Goal: Information Seeking & Learning: Learn about a topic

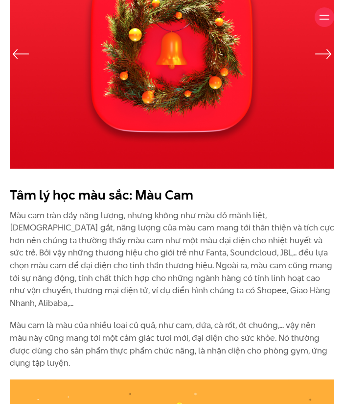
scroll to position [1176, 0]
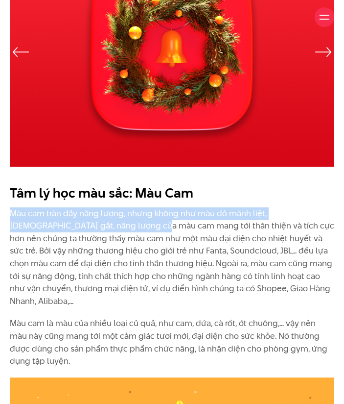
drag, startPoint x: 10, startPoint y: 213, endPoint x: 113, endPoint y: 222, distance: 103.8
click at [113, 222] on p "Màu cam tràn đầy năng lượng, nhưng không như màu đỏ mãnh liệt, [DEMOGRAPHIC_DAT…" at bounding box center [172, 257] width 325 height 100
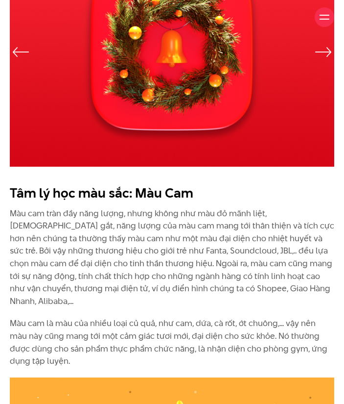
click at [138, 224] on p "Màu cam tràn đầy năng lượng, nhưng không như màu đỏ mãnh liệt, [DEMOGRAPHIC_DAT…" at bounding box center [172, 257] width 325 height 100
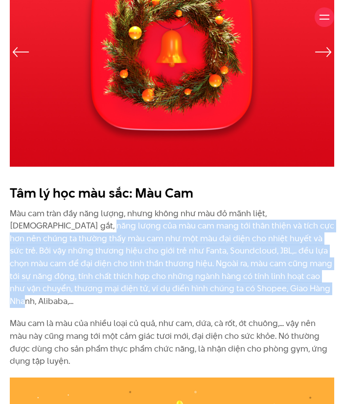
drag, startPoint x: 50, startPoint y: 227, endPoint x: 271, endPoint y: 284, distance: 228.0
click at [271, 284] on p "Màu cam tràn đầy năng lượng, nhưng không như màu đỏ mãnh liệt, [DEMOGRAPHIC_DAT…" at bounding box center [172, 257] width 325 height 100
copy p "màu cam mang tới thân thiện và tích cực hơn nên chúng ta thường thấy màu cam nh…"
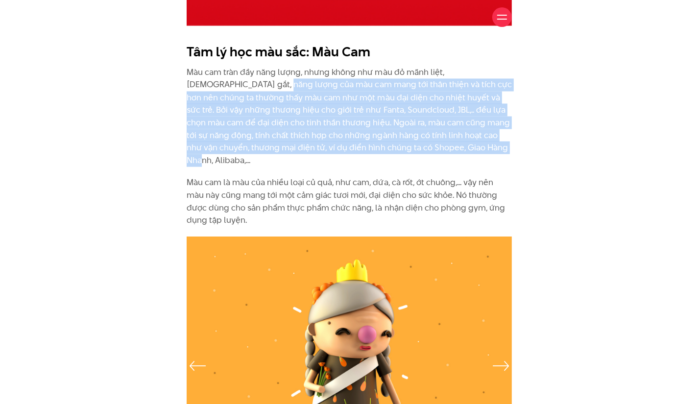
scroll to position [1323, 0]
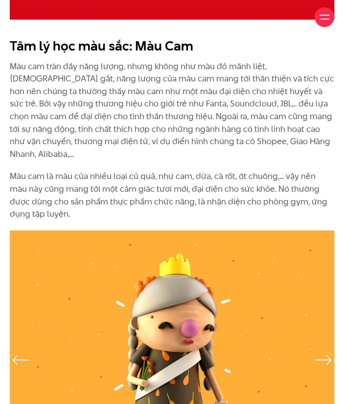
click at [106, 192] on p "Màu cam là màu của nhiều loại củ quả, như cam, dứa, cà rốt, ớt chuông,... vậy n…" at bounding box center [172, 195] width 325 height 50
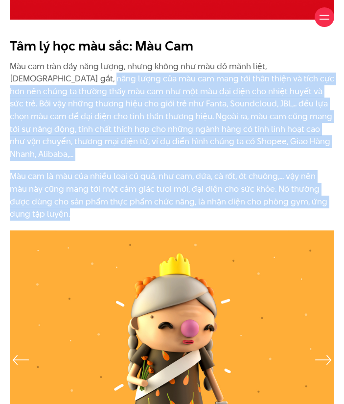
drag, startPoint x: 106, startPoint y: 195, endPoint x: 50, endPoint y: 80, distance: 128.0
click at [50, 80] on div "Tâm lý học màu sắc: Màu Cam Màu cam tràn đầy năng lượng, nhưng không như màu đỏ…" at bounding box center [172, 129] width 325 height 184
copy div "màu cam mang tới thân thiện và tích cực hơn nên chúng ta thường thấy màu cam nh…"
